Goal: Find contact information: Find contact information

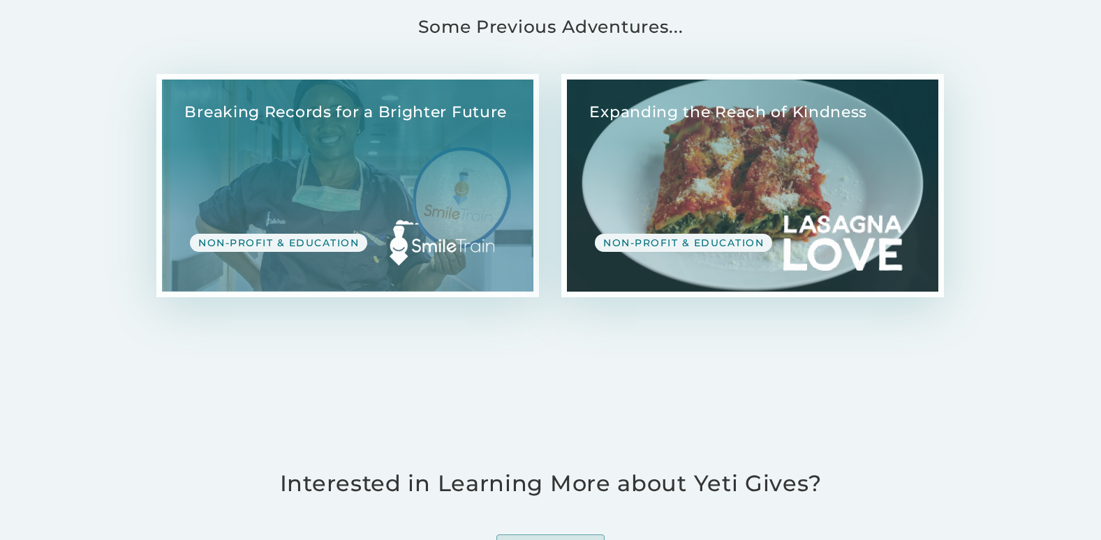
scroll to position [1442, 0]
click at [683, 221] on link "View Case Study" at bounding box center [752, 186] width 371 height 212
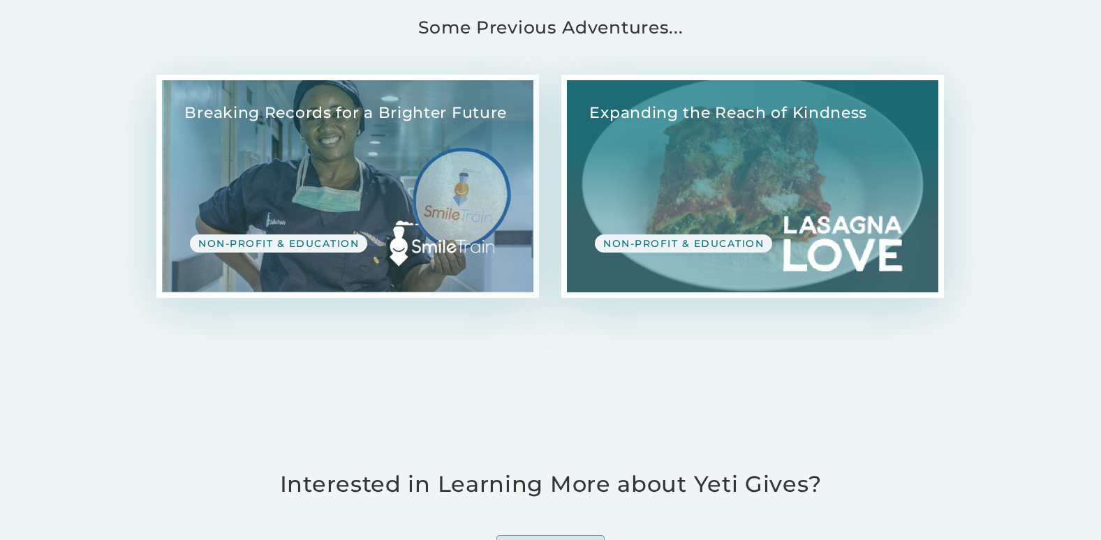
click at [274, 216] on link "View Case Study" at bounding box center [347, 186] width 371 height 212
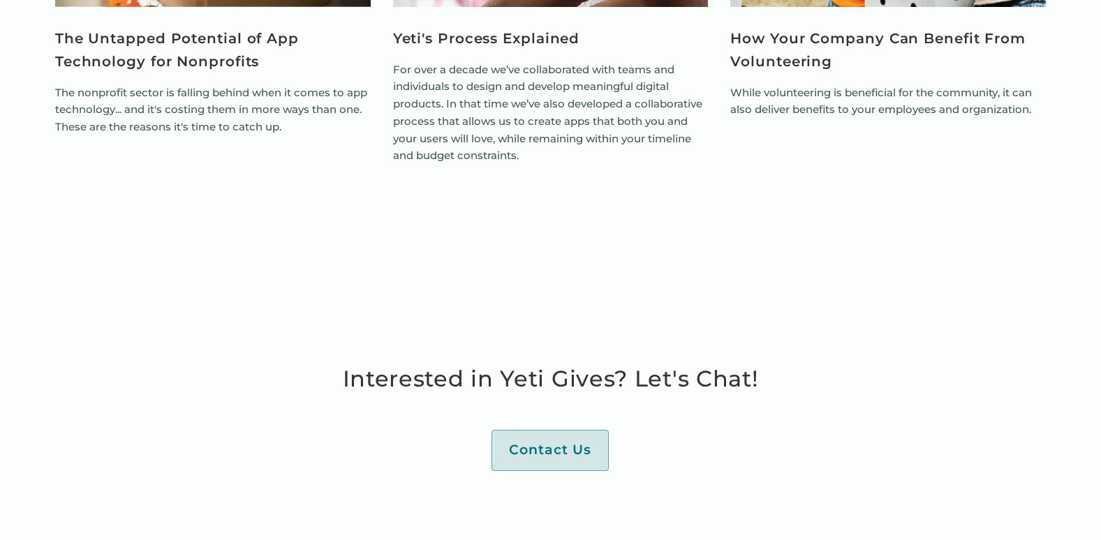
scroll to position [3706, 0]
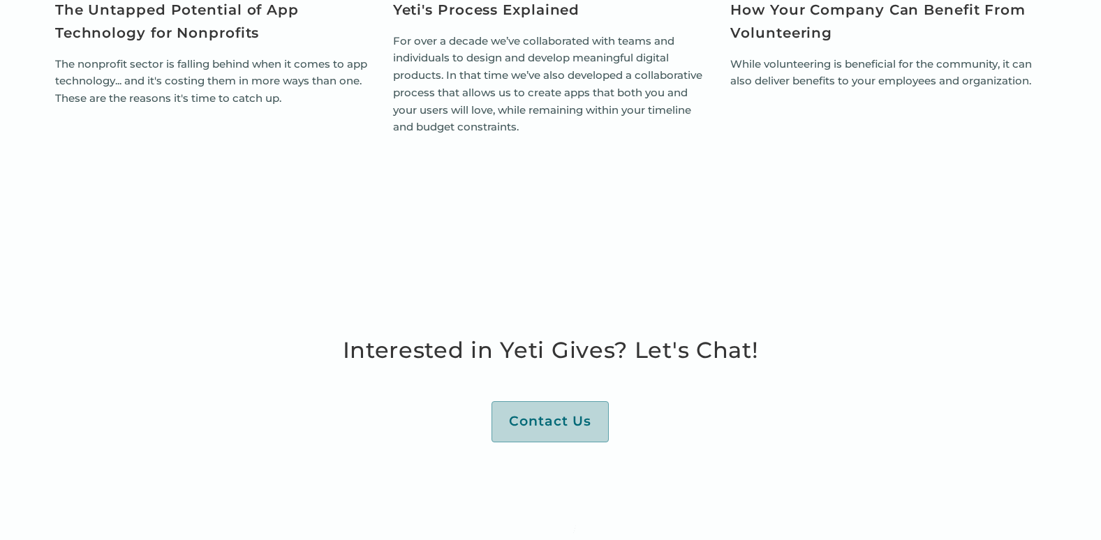
click at [549, 413] on div "Contact Us" at bounding box center [550, 421] width 82 height 17
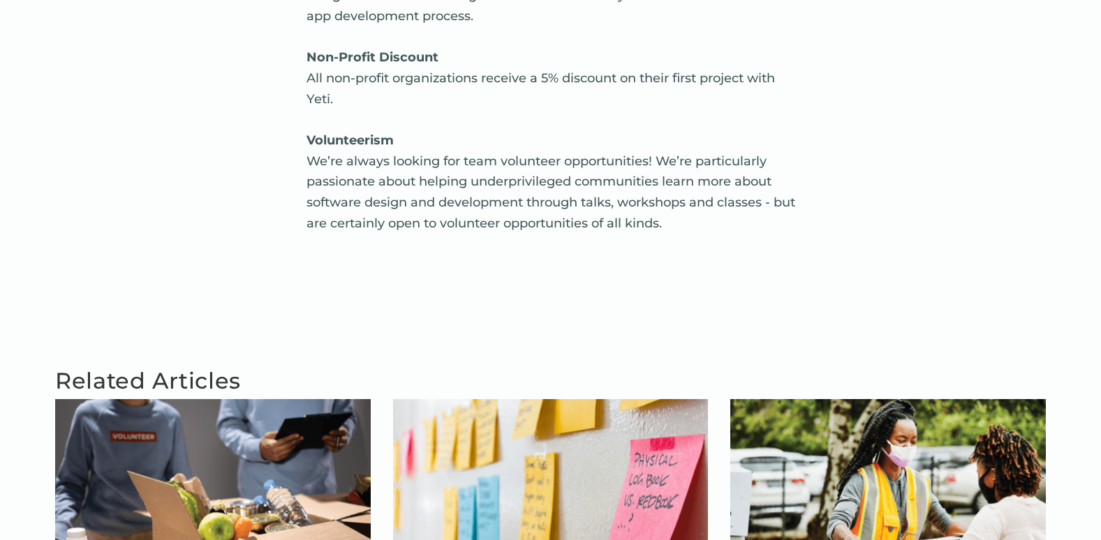
scroll to position [3077, 0]
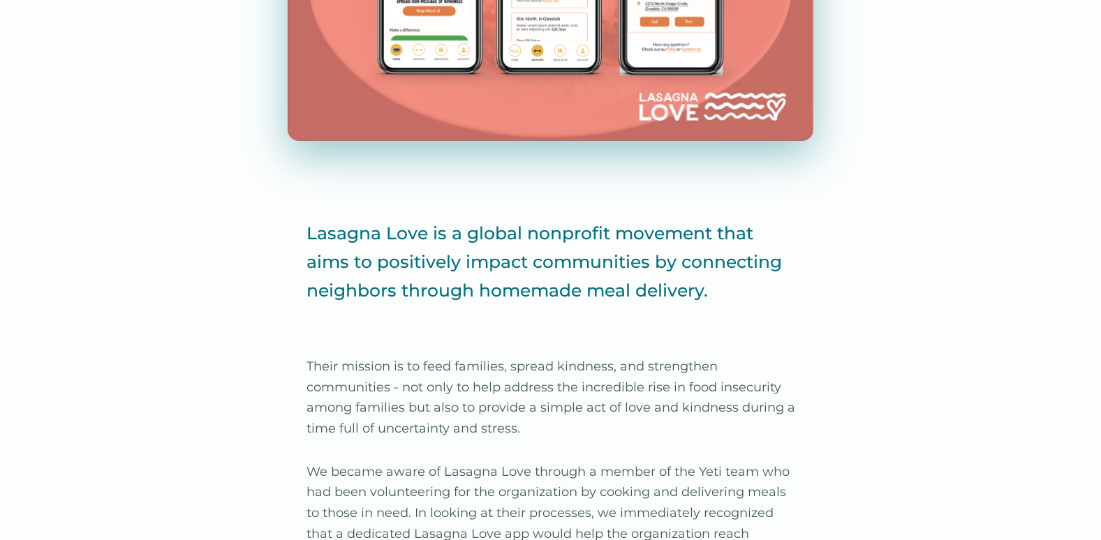
scroll to position [606, 0]
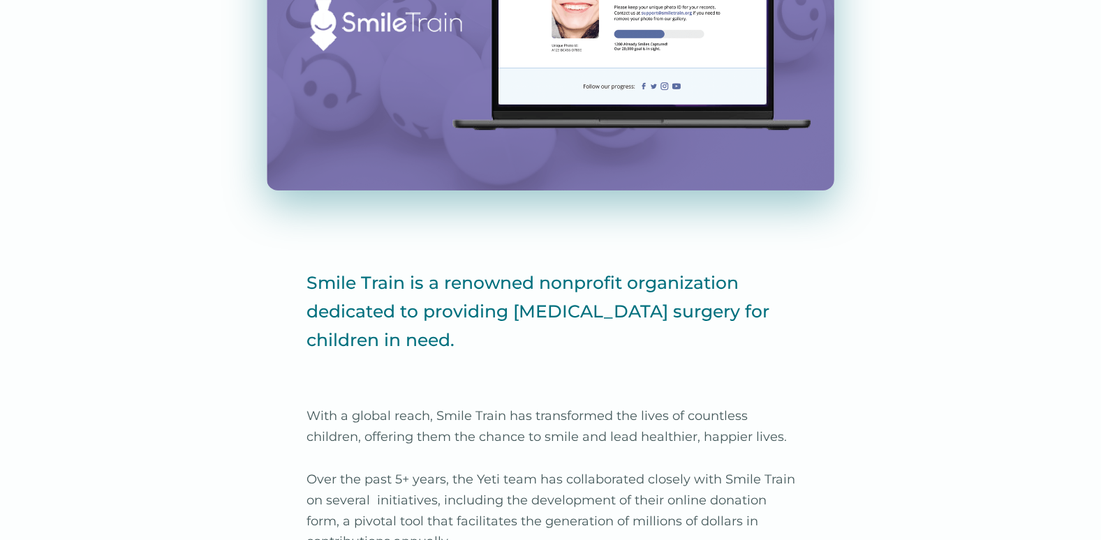
scroll to position [558, 0]
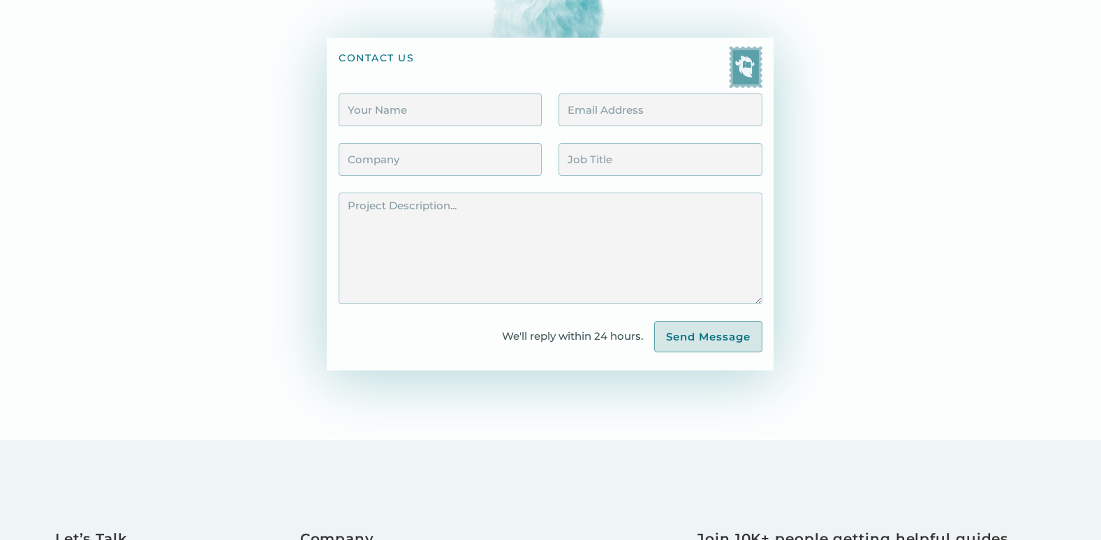
scroll to position [223, 0]
